Goal: Transaction & Acquisition: Obtain resource

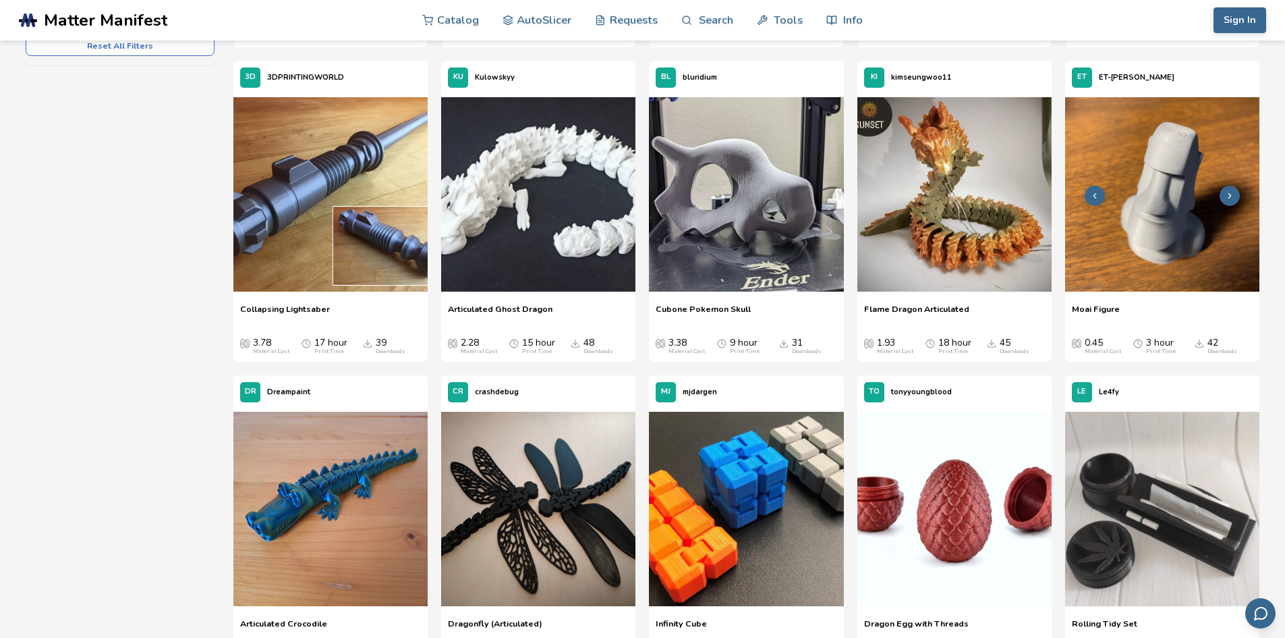
scroll to position [337, 0]
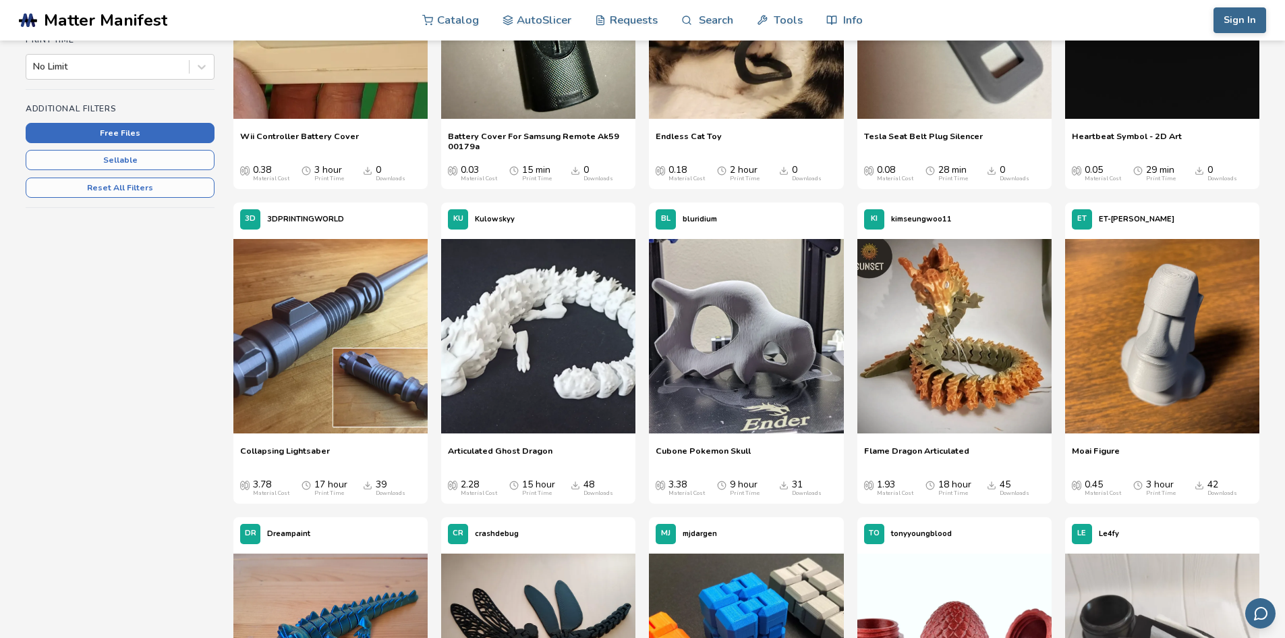
click at [117, 134] on button "Free Files" at bounding box center [120, 133] width 189 height 20
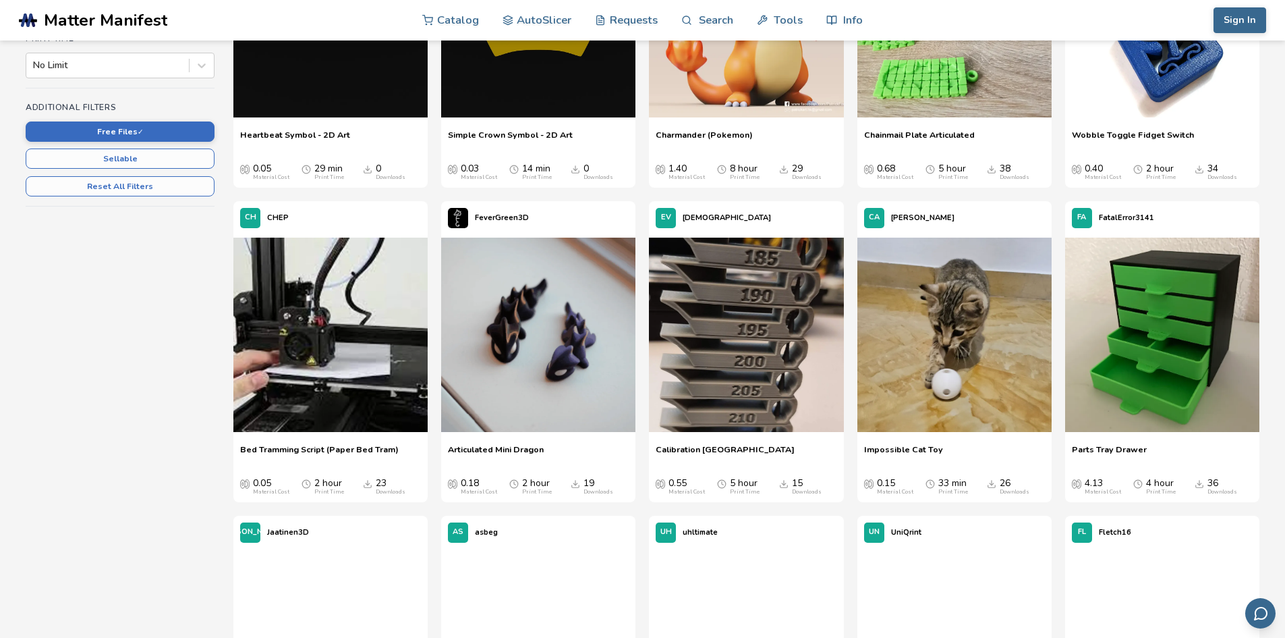
scroll to position [337, 0]
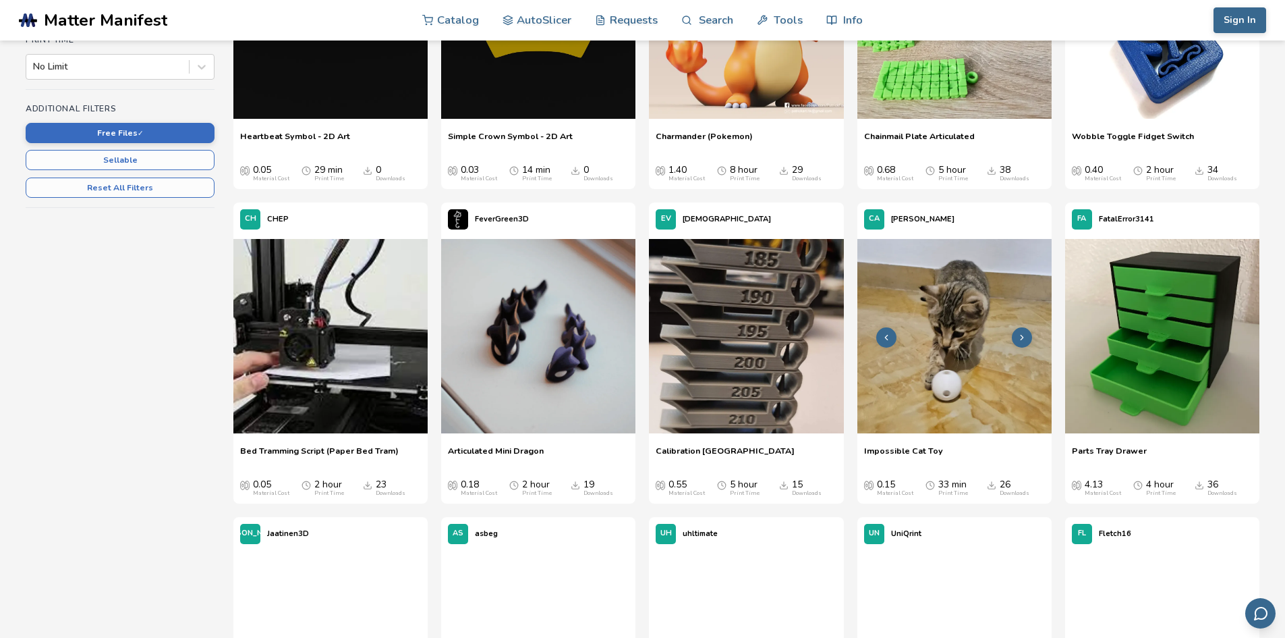
click at [1018, 341] on icon at bounding box center [1021, 337] width 9 height 9
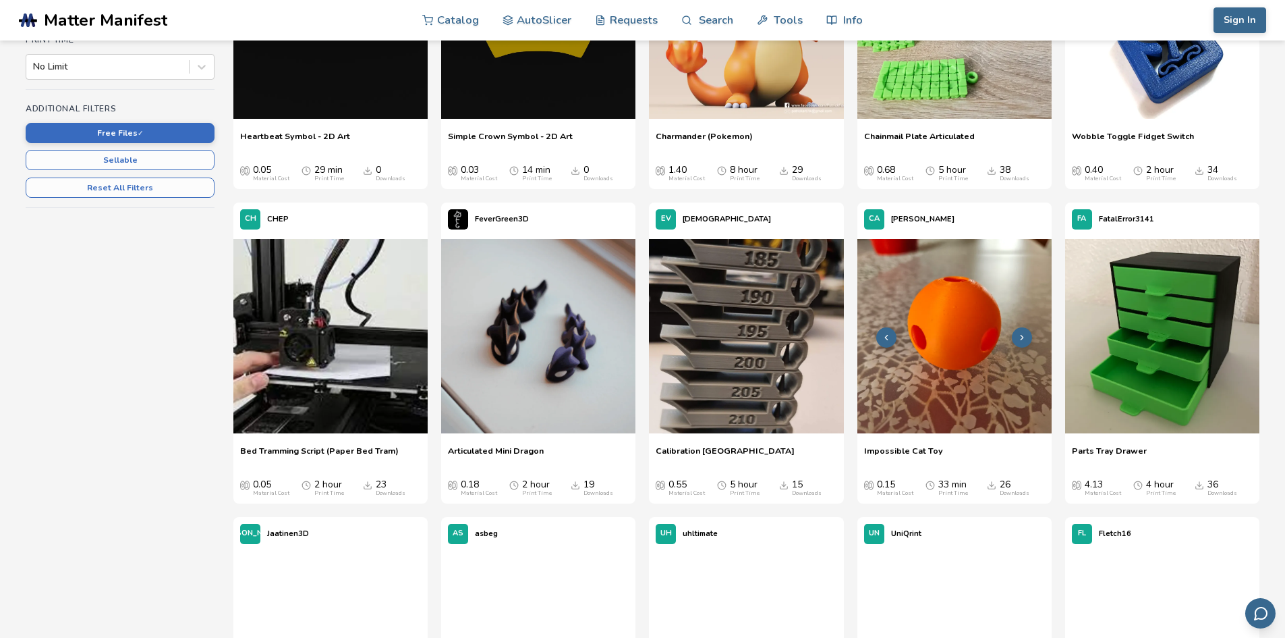
click at [1018, 341] on icon at bounding box center [1021, 337] width 9 height 9
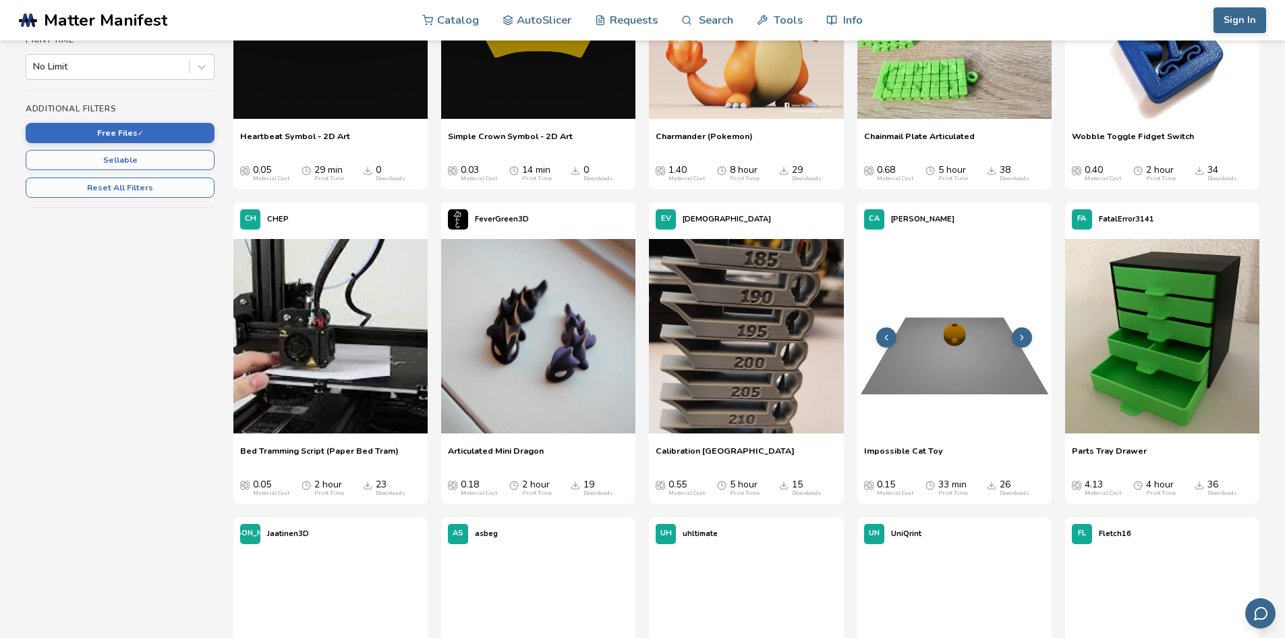
click at [1003, 374] on img at bounding box center [954, 336] width 194 height 194
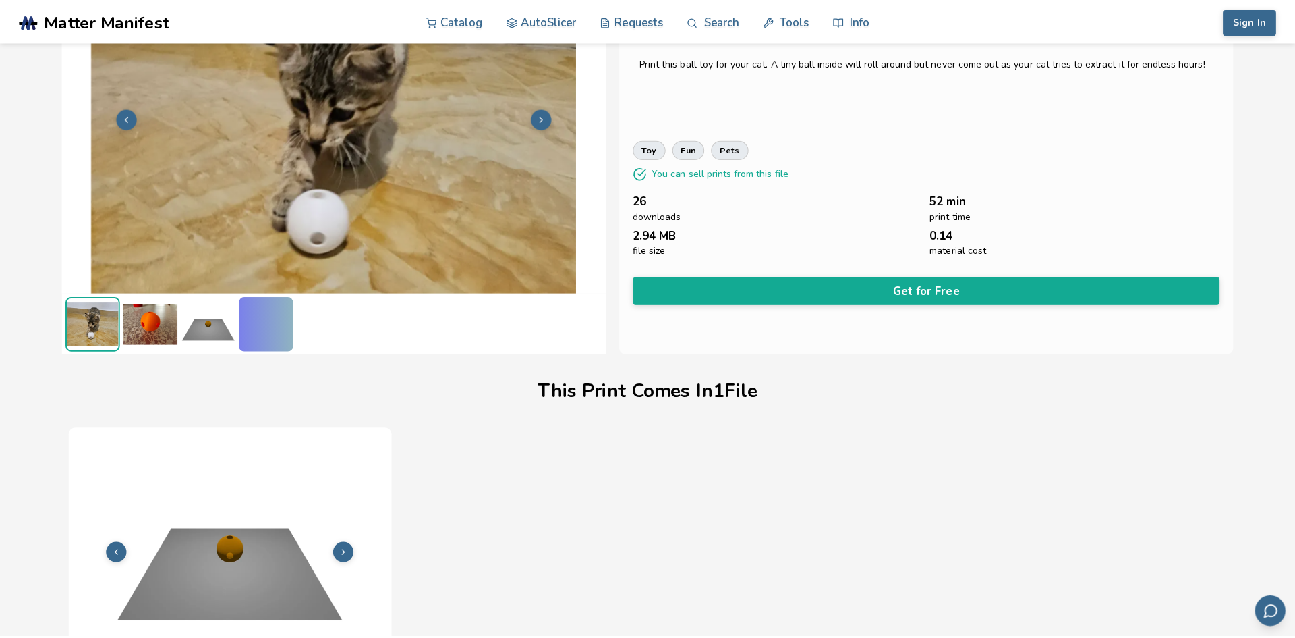
scroll to position [32, 0]
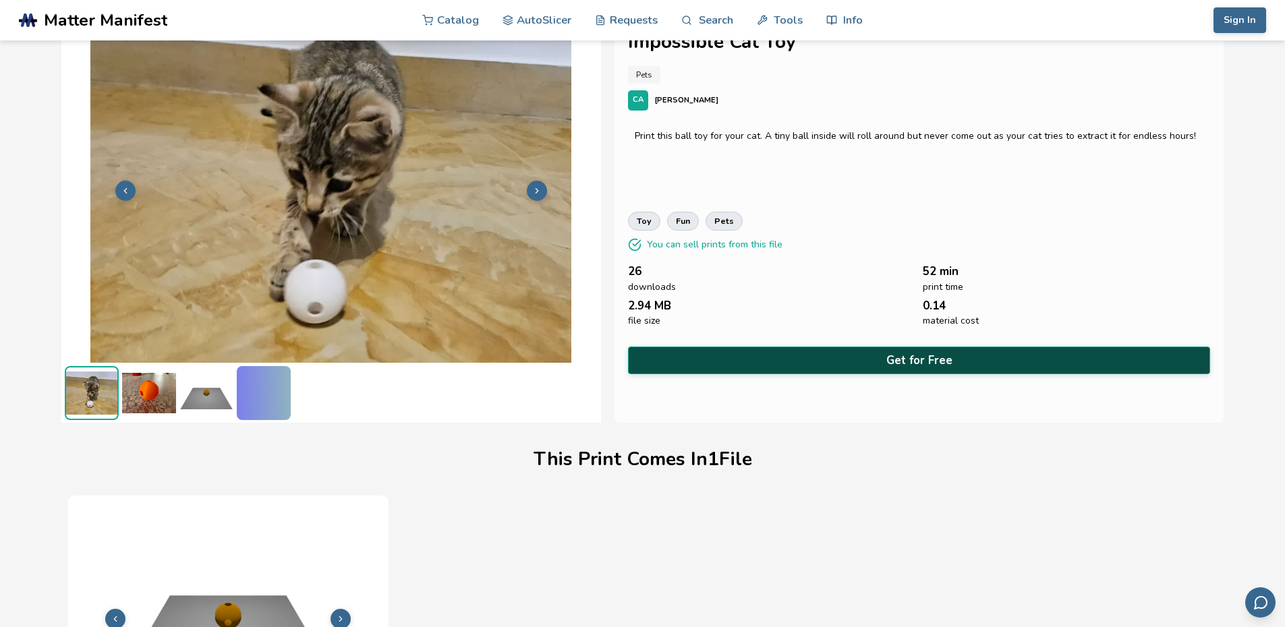
click at [969, 354] on button "Get for Free" at bounding box center [919, 361] width 583 height 28
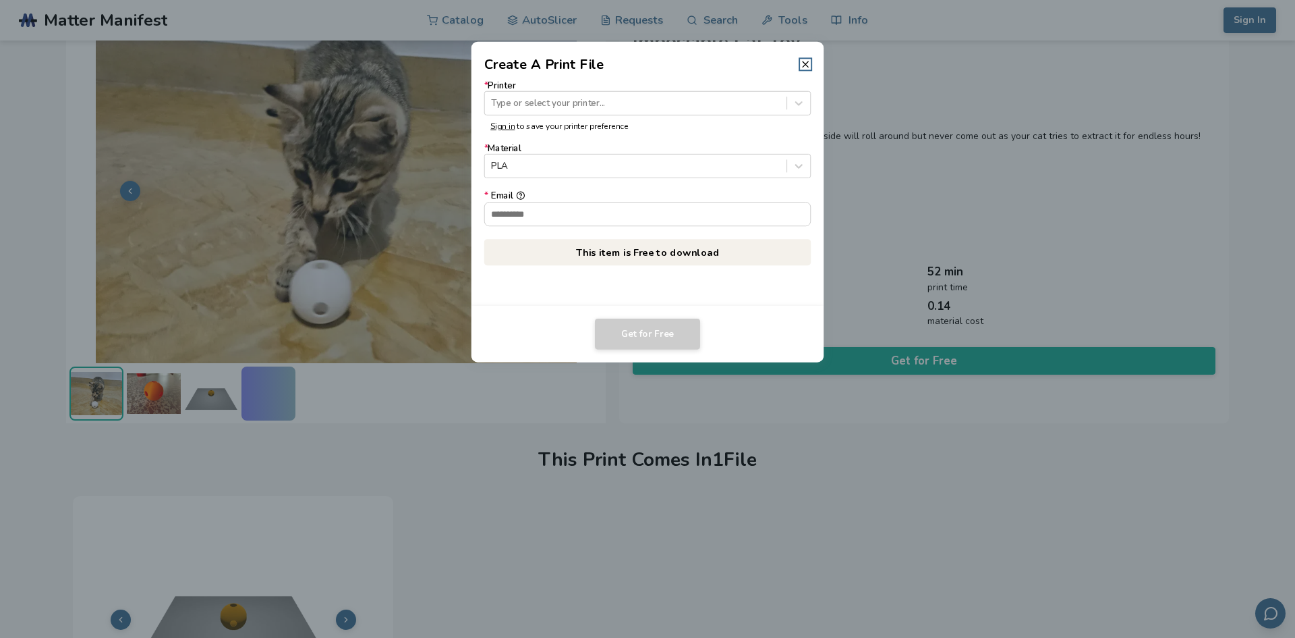
click at [625, 304] on div "* Printer Type or select your printer... Sign in to save your printer preferenc…" at bounding box center [648, 189] width 353 height 231
click at [785, 104] on div "Type or select your printer..." at bounding box center [636, 103] width 302 height 18
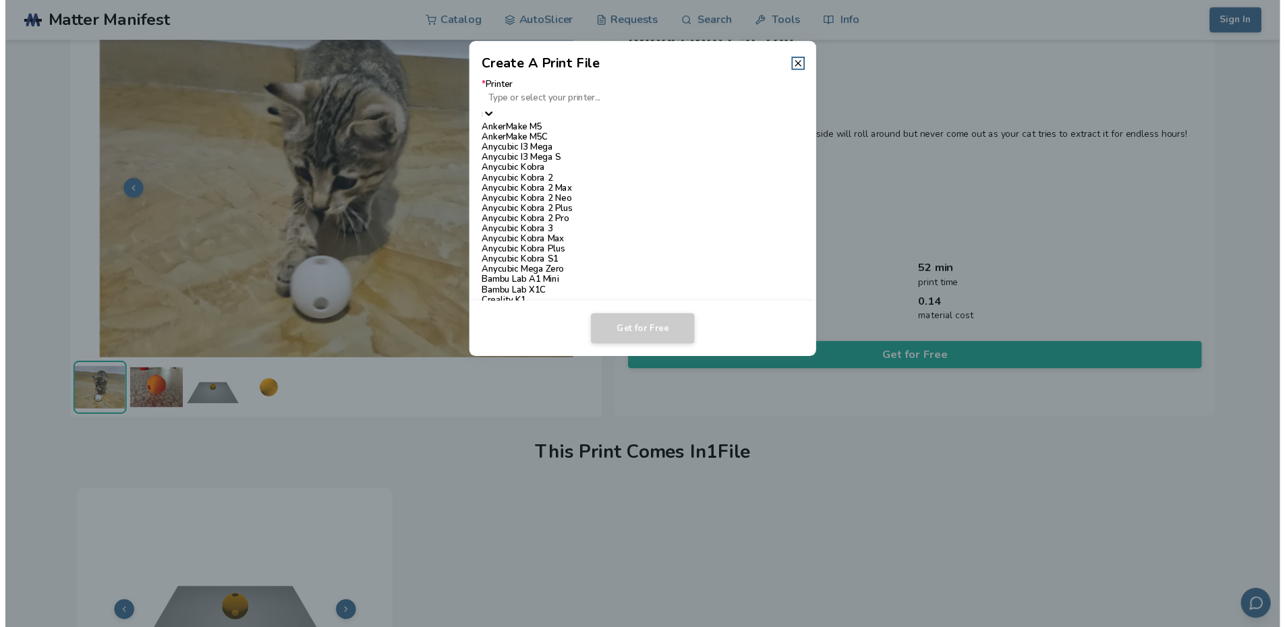
scroll to position [742, 0]
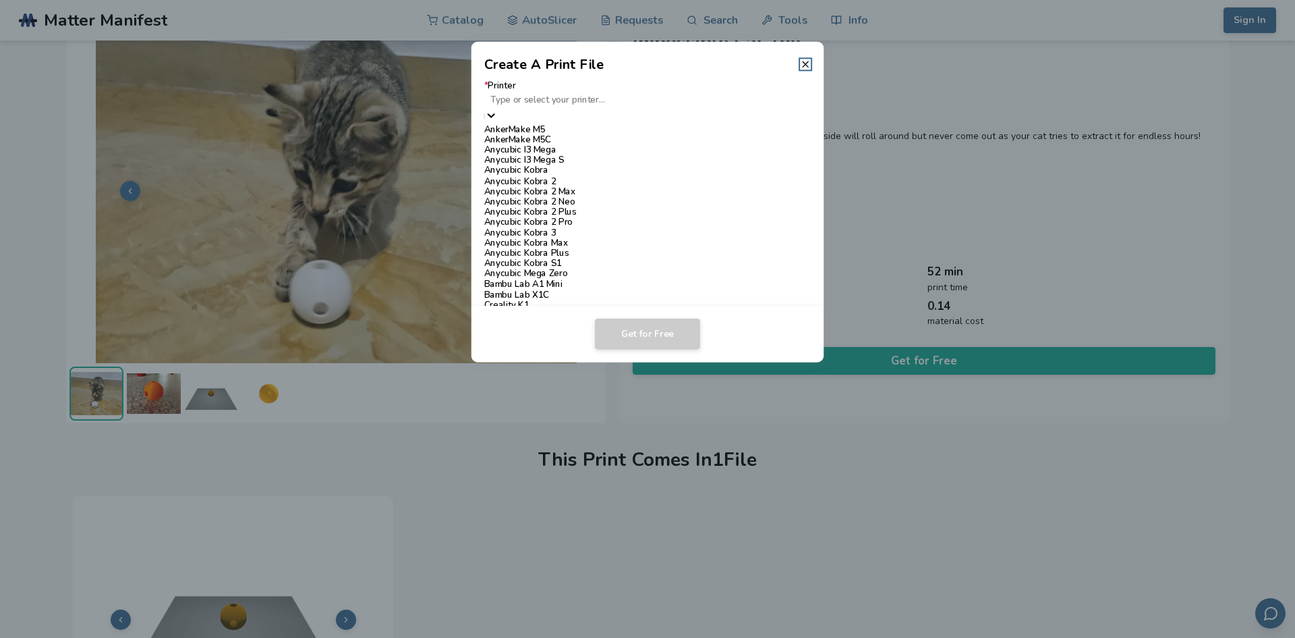
click at [535, 527] on div "Ender 3 Pro" at bounding box center [647, 532] width 327 height 10
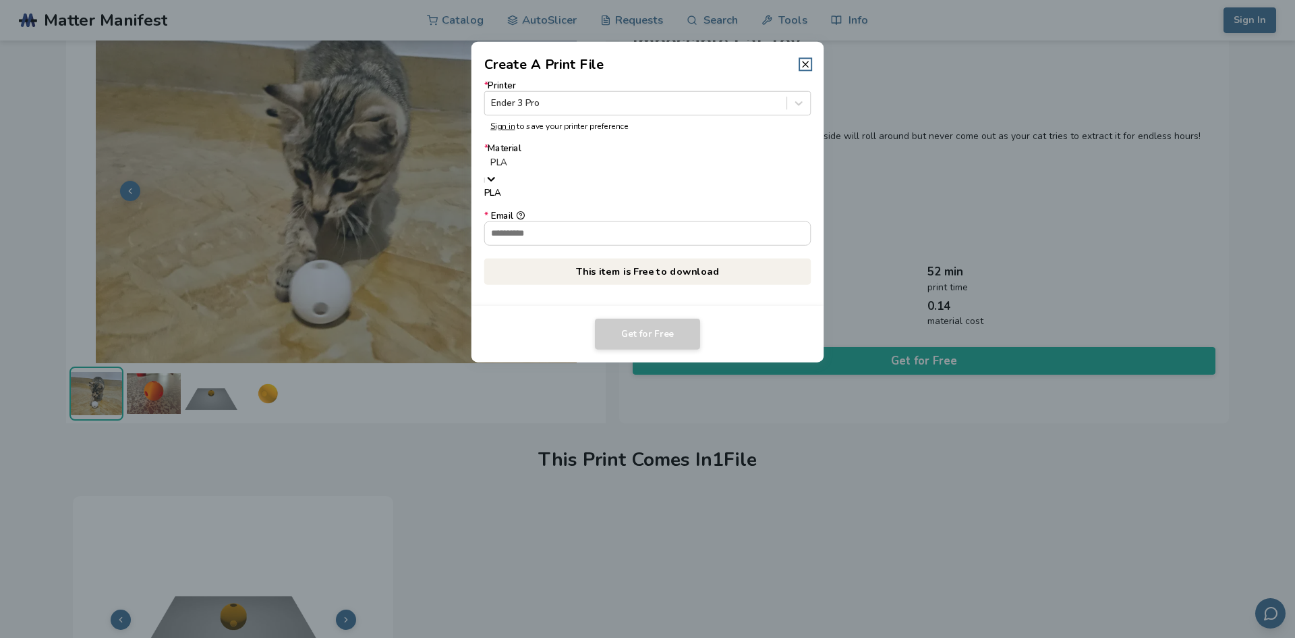
click at [609, 154] on div "PLA" at bounding box center [647, 171] width 327 height 34
click at [641, 158] on div "PLA" at bounding box center [647, 163] width 327 height 18
click at [632, 211] on input "* Email" at bounding box center [648, 222] width 326 height 23
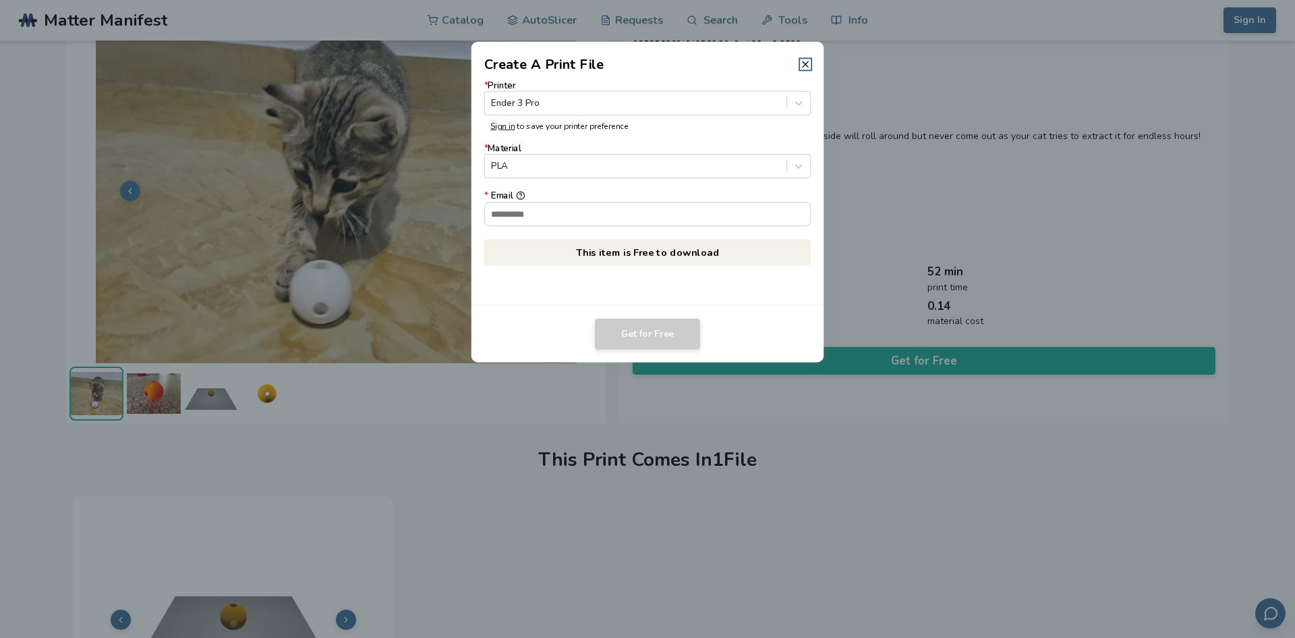
click at [673, 201] on div "* Email" at bounding box center [647, 196] width 327 height 10
click at [673, 202] on input "* Email" at bounding box center [648, 213] width 326 height 23
click at [707, 201] on div "* Email" at bounding box center [647, 196] width 327 height 10
click at [707, 202] on input "**********" at bounding box center [642, 213] width 314 height 23
type input "**********"
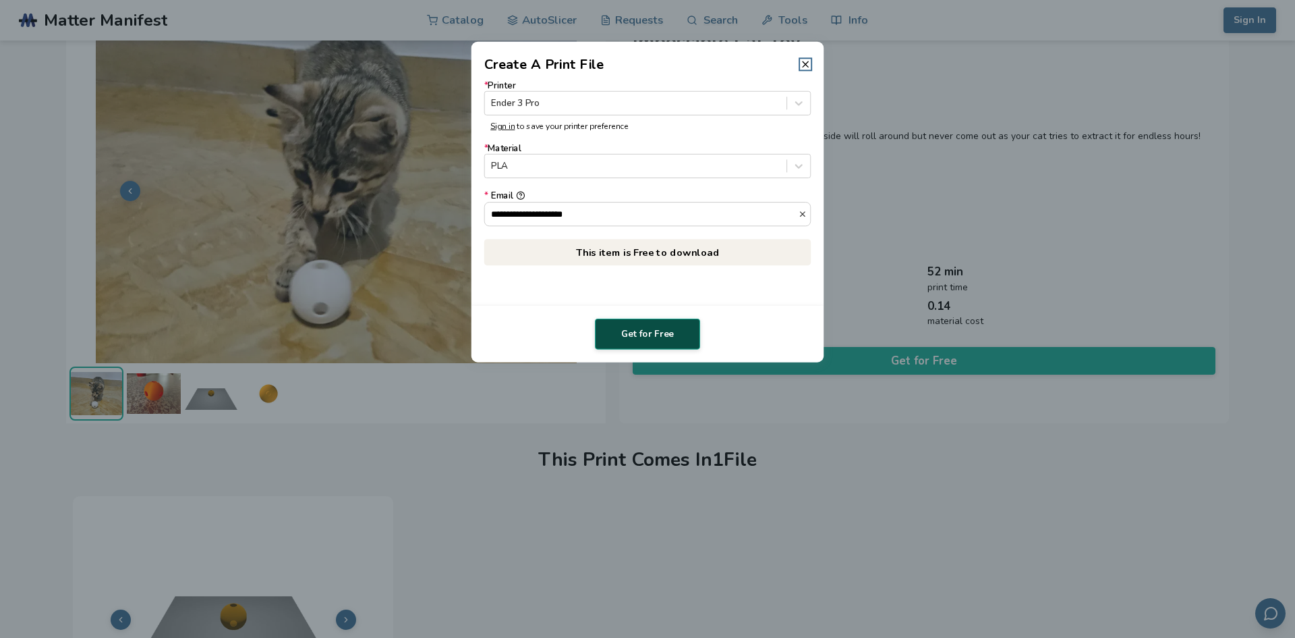
click at [631, 339] on button "Get for Free" at bounding box center [647, 333] width 105 height 31
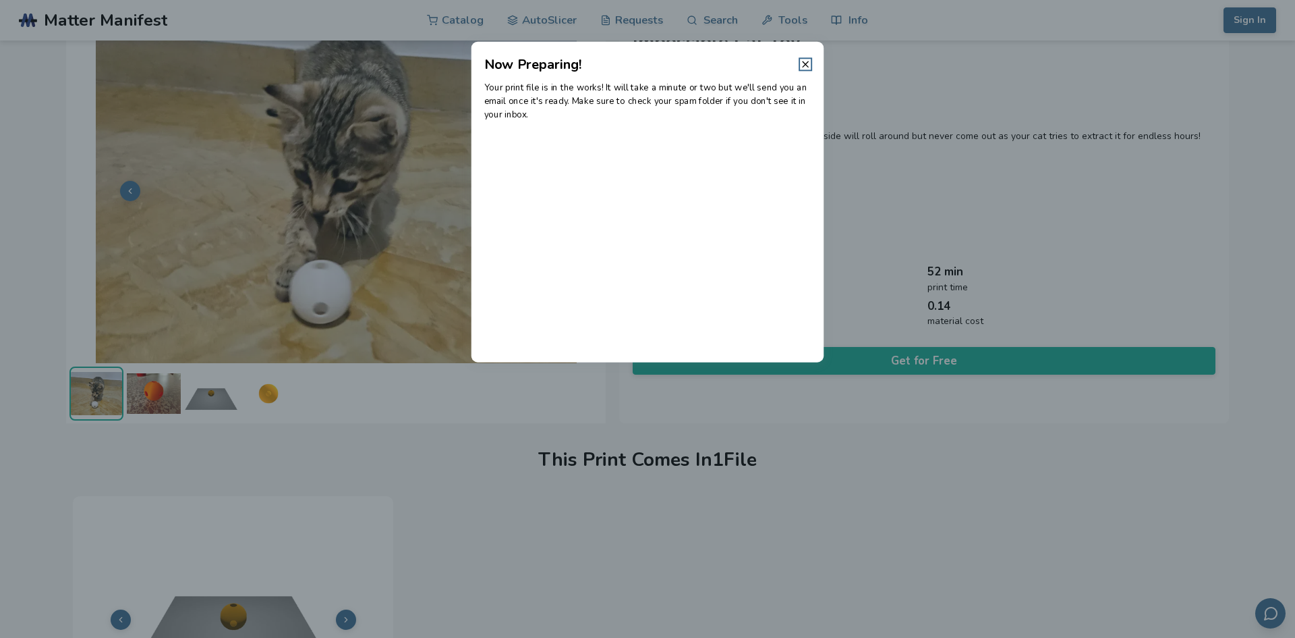
click at [803, 72] on header "Now Preparing!" at bounding box center [648, 58] width 353 height 32
click at [814, 67] on header "Now Preparing!" at bounding box center [648, 58] width 353 height 32
click at [804, 63] on line at bounding box center [805, 63] width 5 height 5
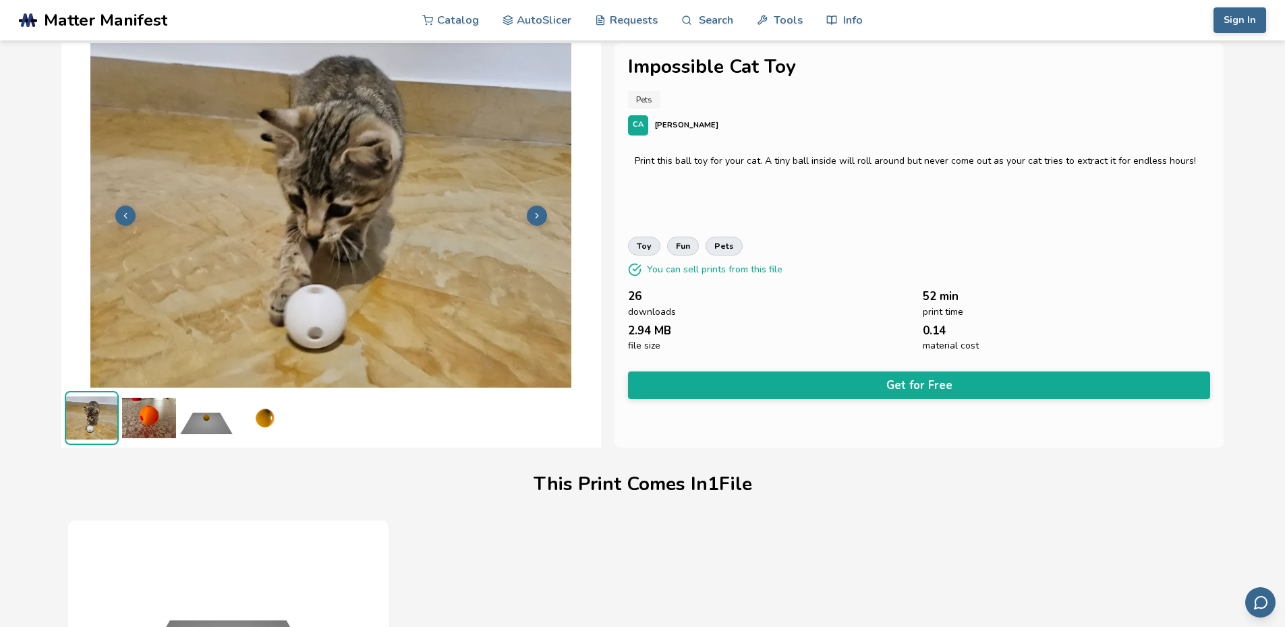
scroll to position [0, 0]
